Goal: Task Accomplishment & Management: Complete application form

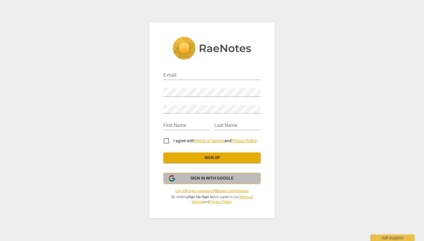
click at [197, 178] on span "Sign in with Google" at bounding box center [211, 179] width 43 height 6
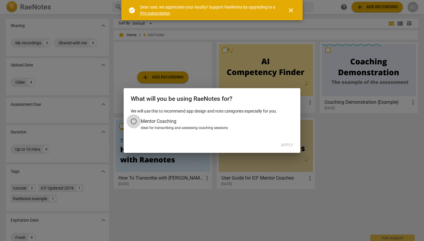
click at [134, 121] on input "Mentor Coaching" at bounding box center [134, 121] width 14 height 14
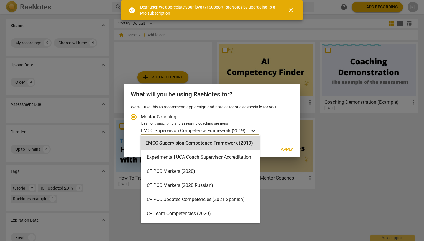
click at [253, 131] on icon "Account type" at bounding box center [253, 131] width 6 height 6
click at [0, 0] on input "Ideal for transcribing and assessing coaching sessions EMCC Supervision Compete…" at bounding box center [0, 0] width 0 height 0
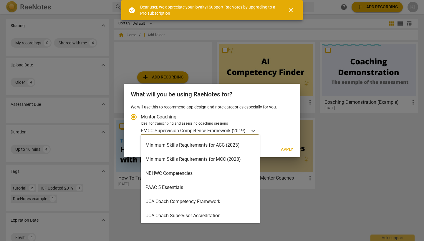
scroll to position [138, 0]
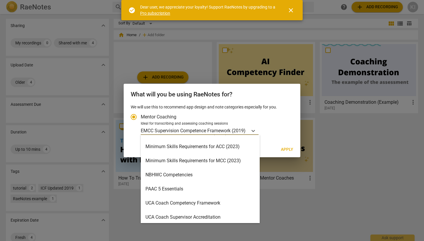
click at [223, 153] on div "Minimum Skills Requirements for ACC (2023)" at bounding box center [200, 147] width 119 height 14
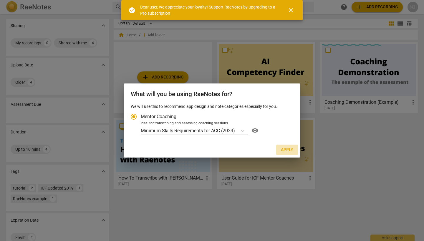
click at [287, 149] on span "Apply" at bounding box center [287, 150] width 12 height 6
radio input "false"
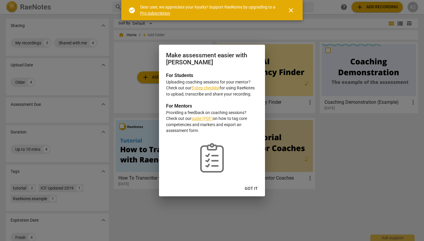
click at [289, 13] on span "close" at bounding box center [290, 10] width 7 height 7
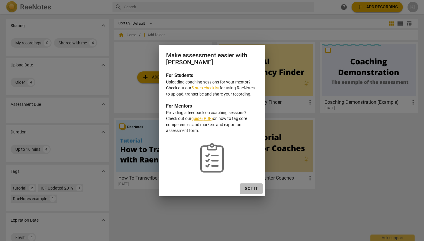
click at [251, 189] on span "Got it" at bounding box center [251, 189] width 13 height 6
